Goal: Find specific page/section: Find specific page/section

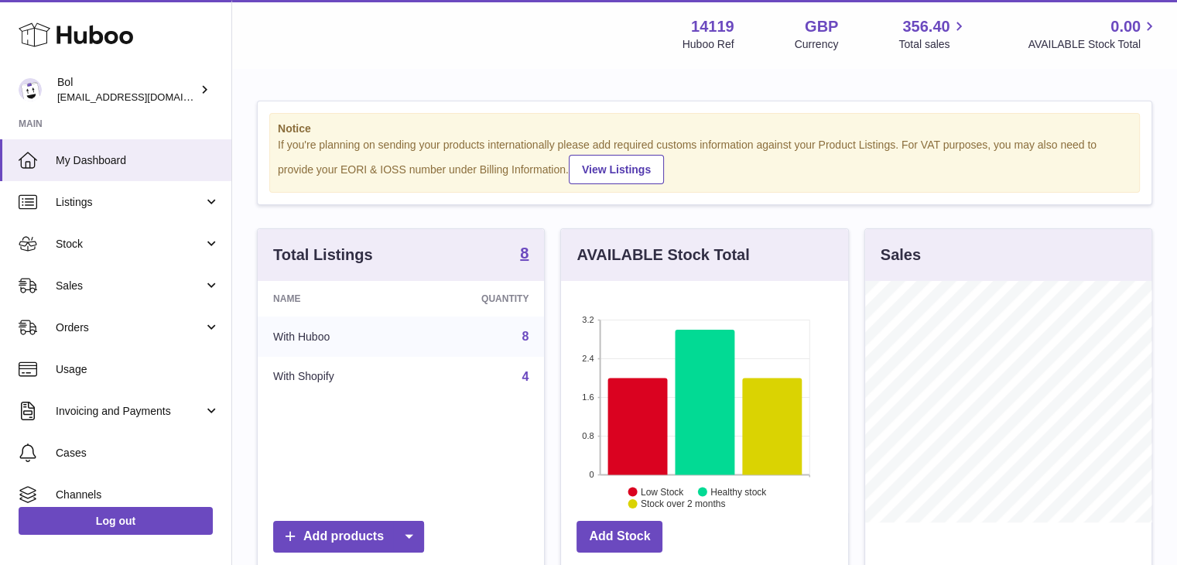
scroll to position [241, 287]
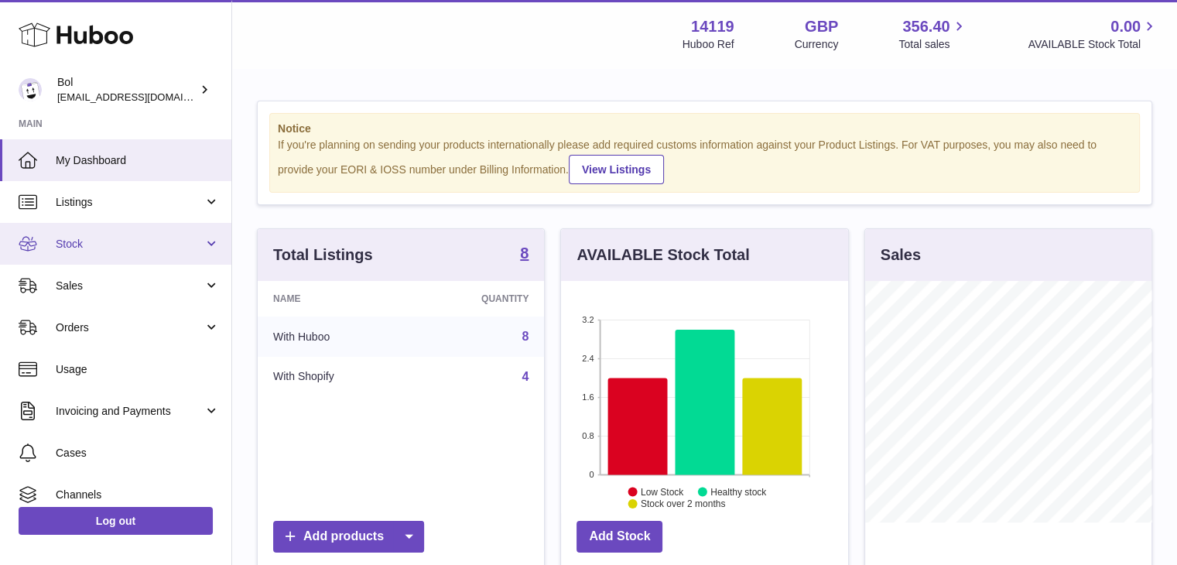
click at [183, 238] on span "Stock" at bounding box center [130, 244] width 148 height 15
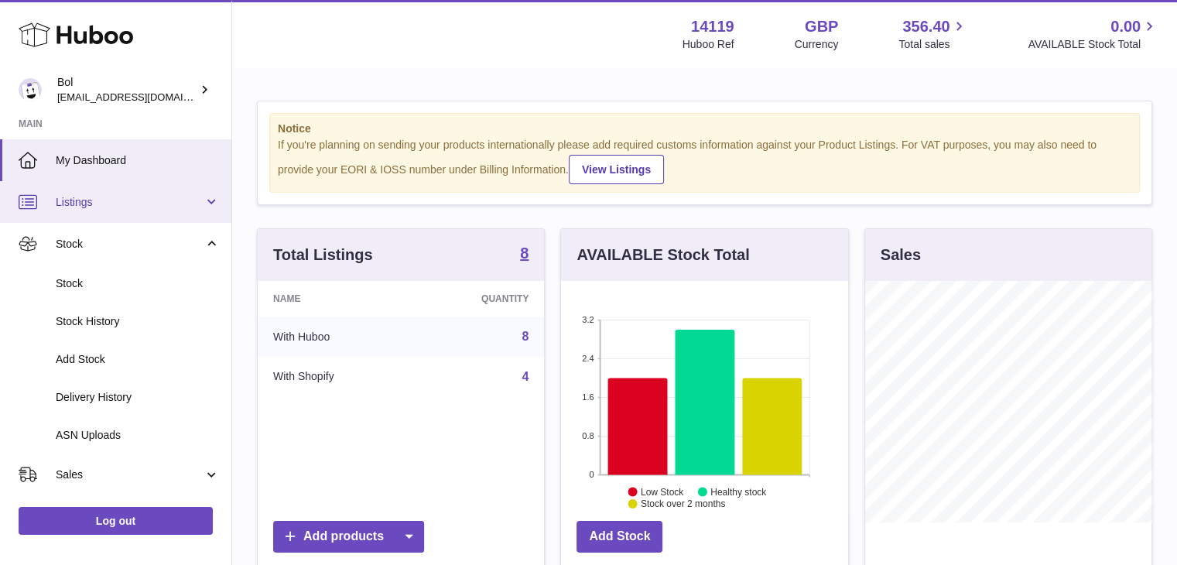
click at [179, 208] on span "Listings" at bounding box center [130, 202] width 148 height 15
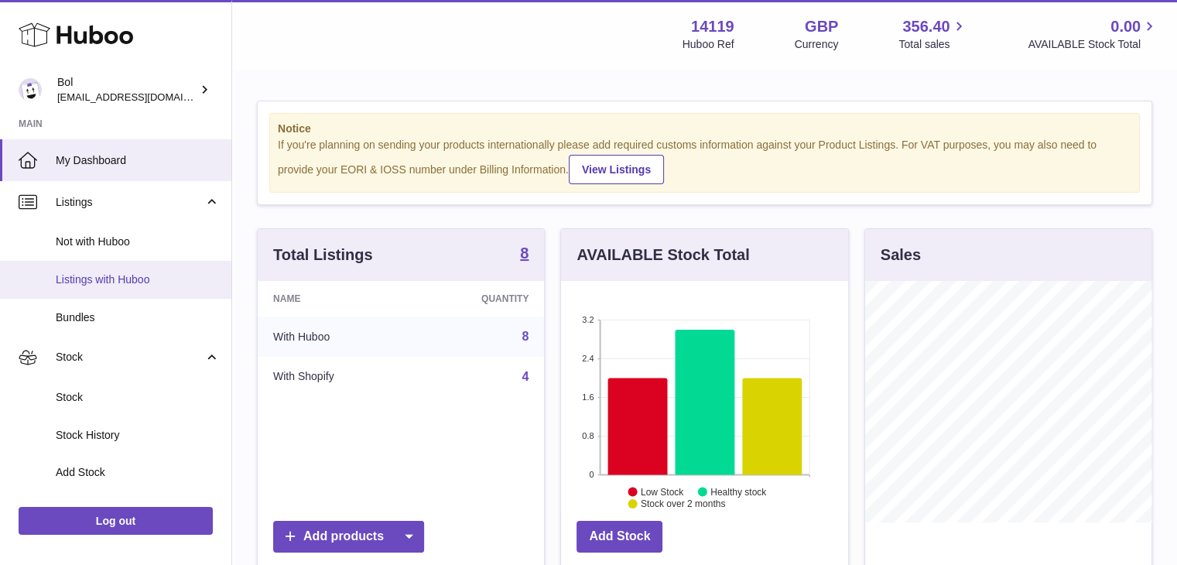
click at [158, 278] on span "Listings with Huboo" at bounding box center [138, 279] width 164 height 15
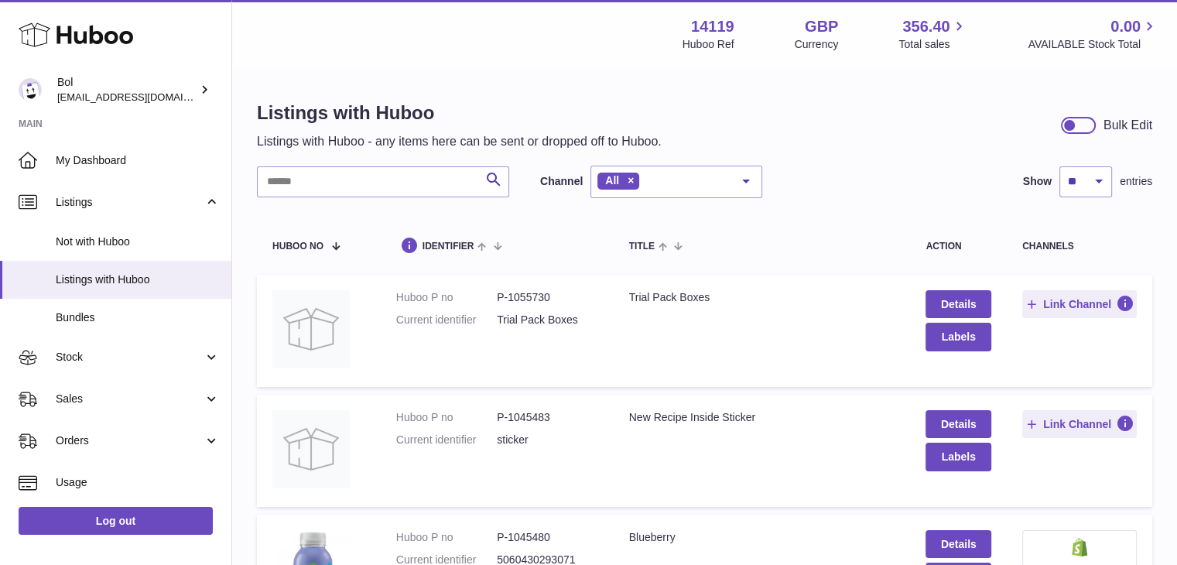
click at [533, 297] on dd "P-1055730" at bounding box center [547, 297] width 101 height 15
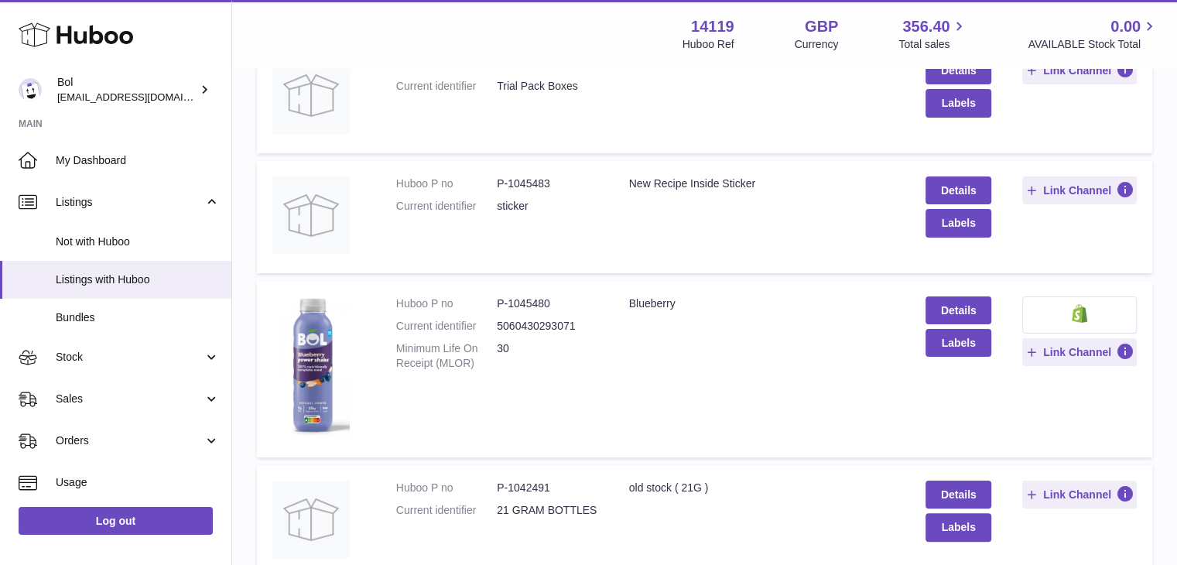
scroll to position [235, 0]
click at [535, 300] on dd "P-1045480" at bounding box center [547, 302] width 101 height 15
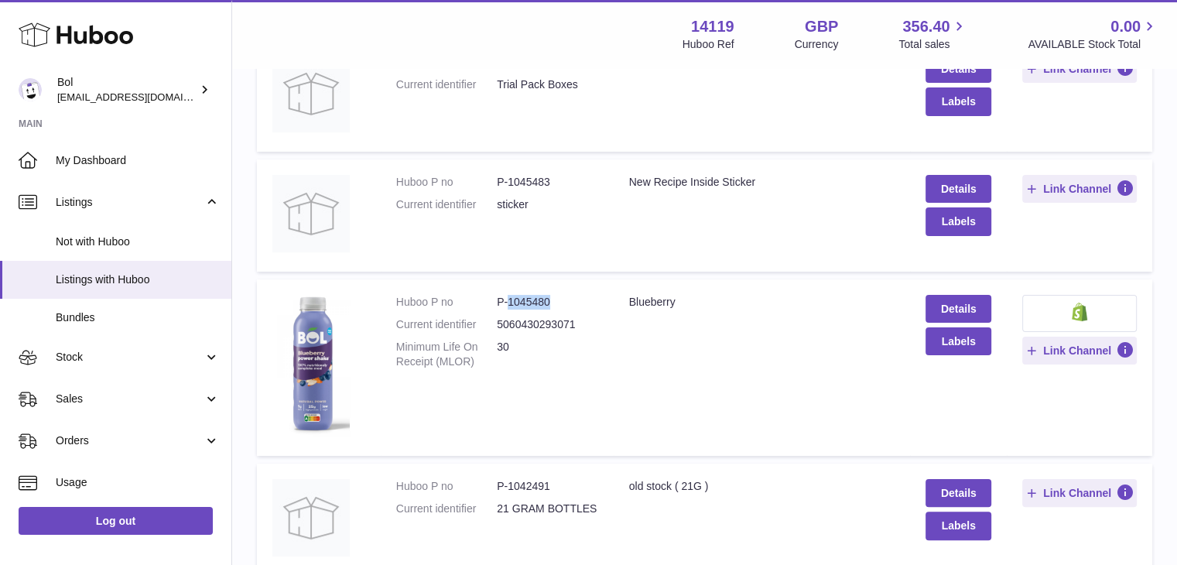
click at [535, 300] on dd "P-1045480" at bounding box center [547, 302] width 101 height 15
copy dd "1045480"
